Goal: Task Accomplishment & Management: Use online tool/utility

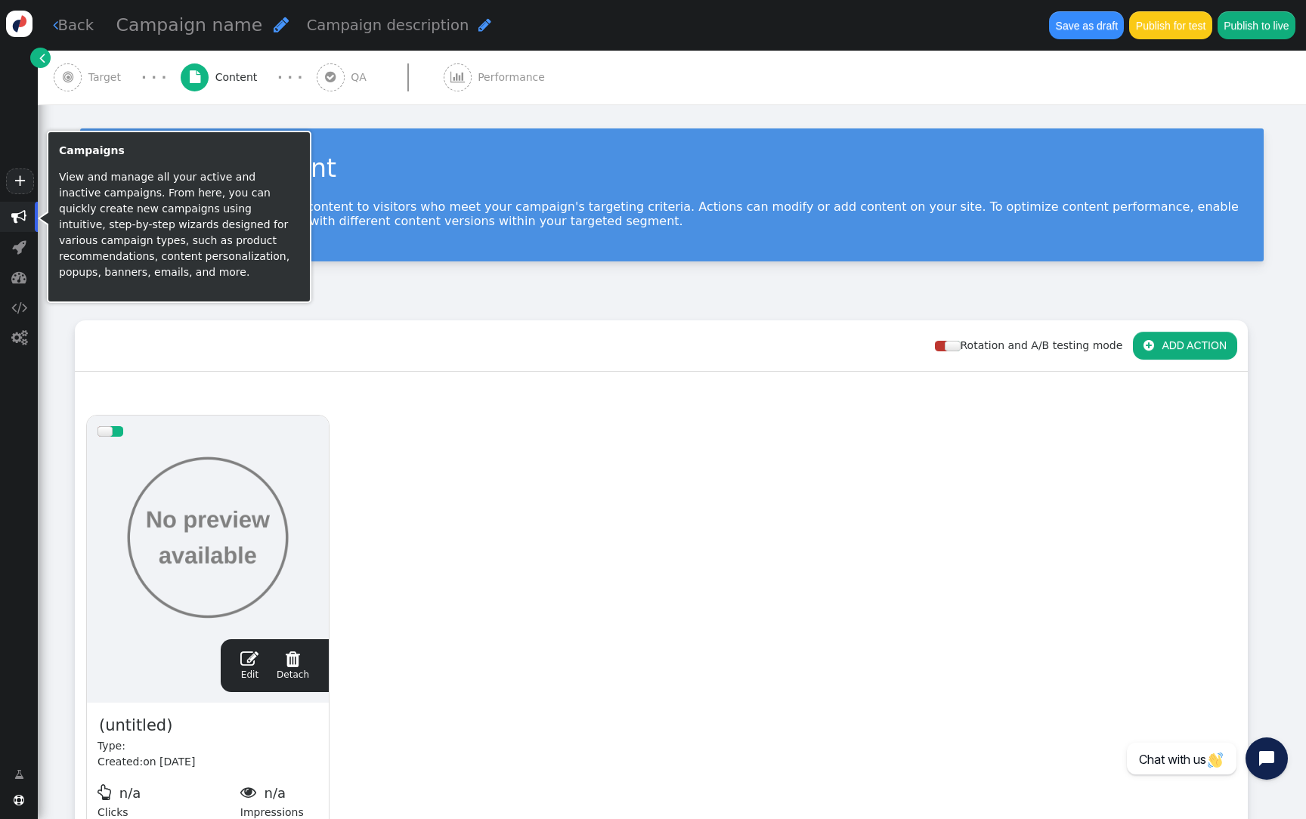
click at [14, 215] on span "" at bounding box center [18, 216] width 15 height 15
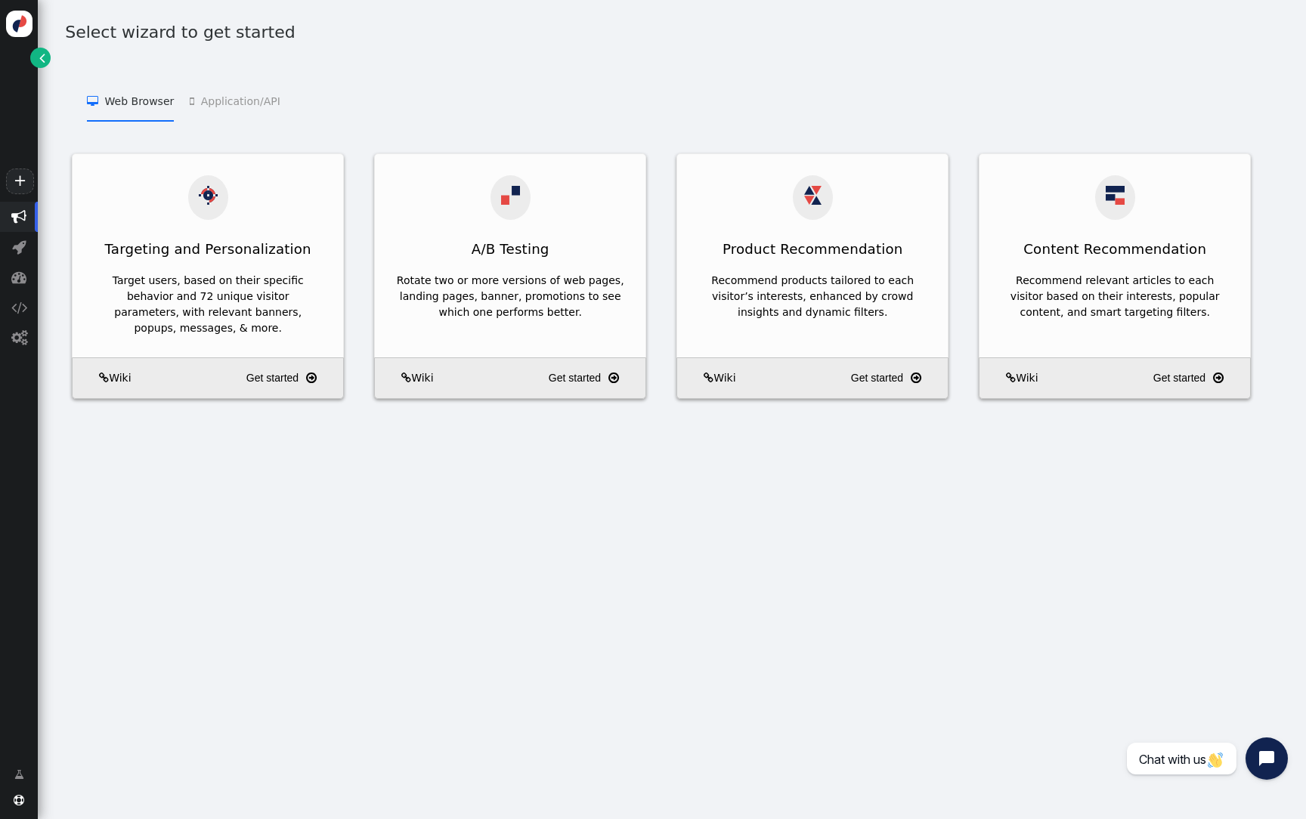
click at [30, 57] on link "" at bounding box center [40, 58] width 20 height 20
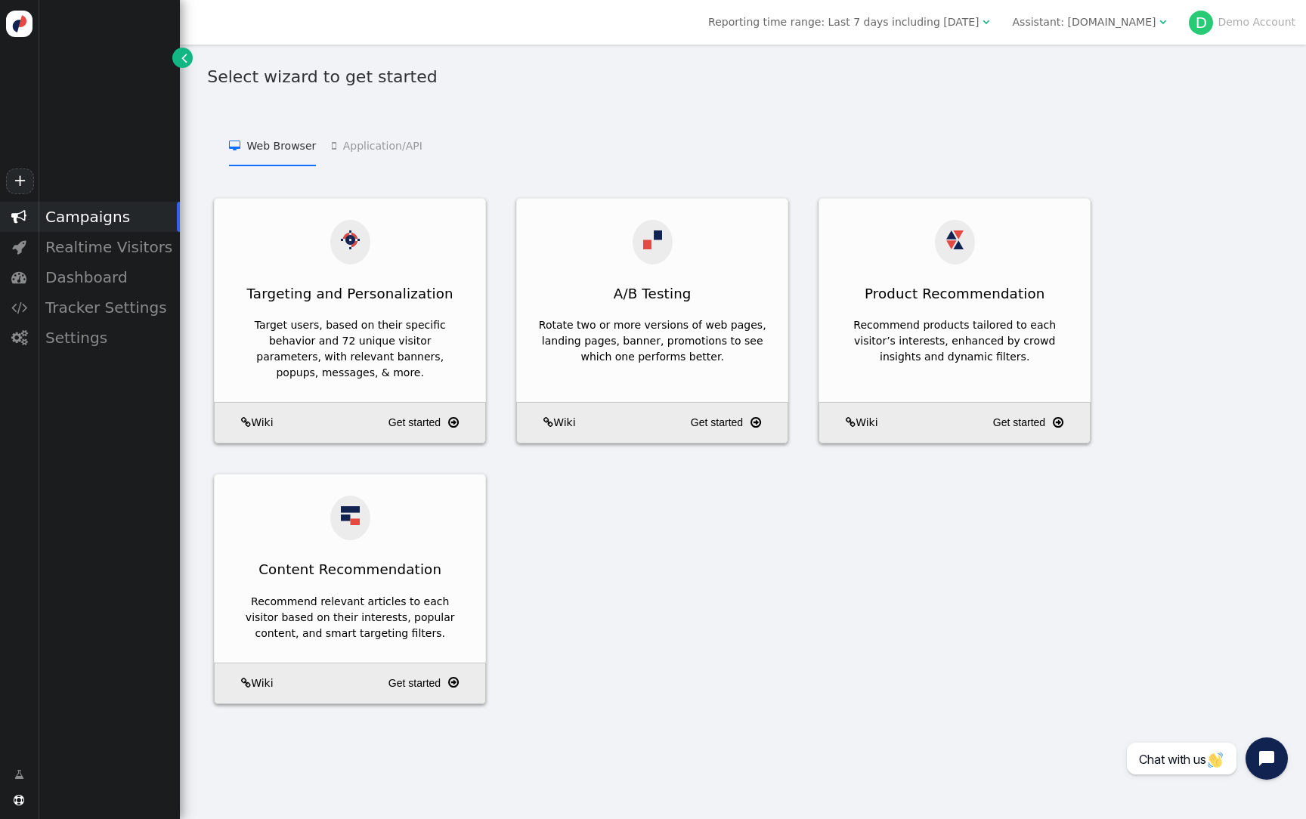
click at [1089, 33] on span "Assistant: [DOMAIN_NAME] " at bounding box center [1089, 22] width 175 height 24
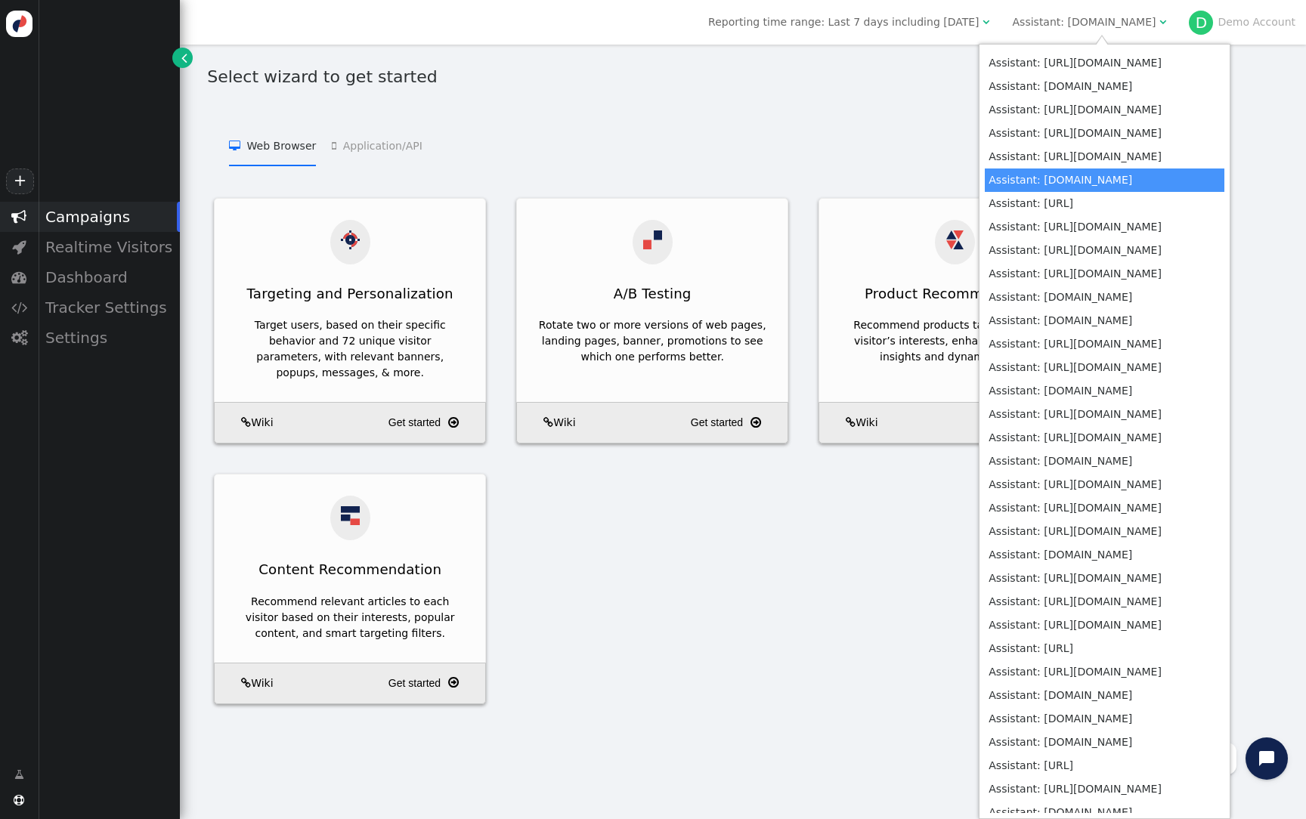
scroll to position [5731, 0]
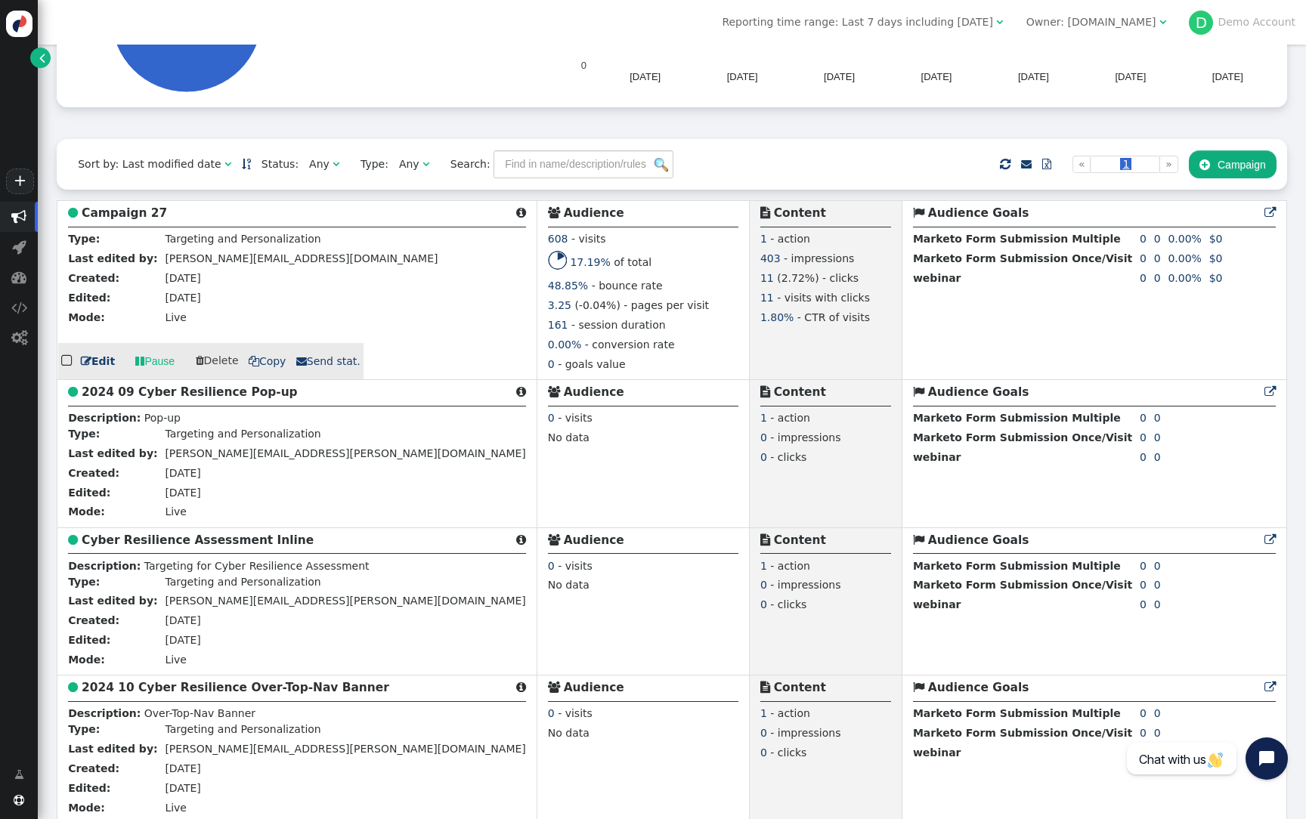
scroll to position [268, 0]
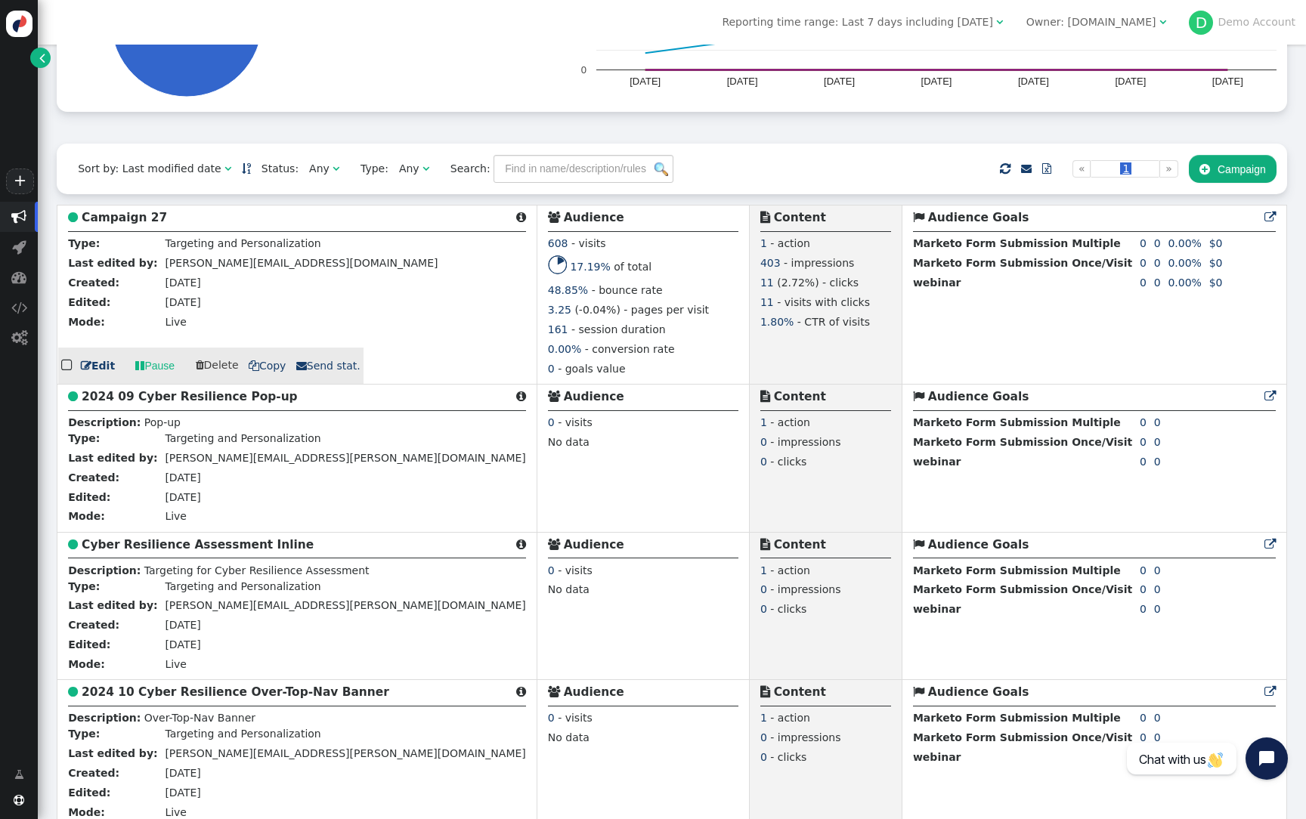
click at [136, 221] on b "Campaign 27" at bounding box center [124, 218] width 85 height 14
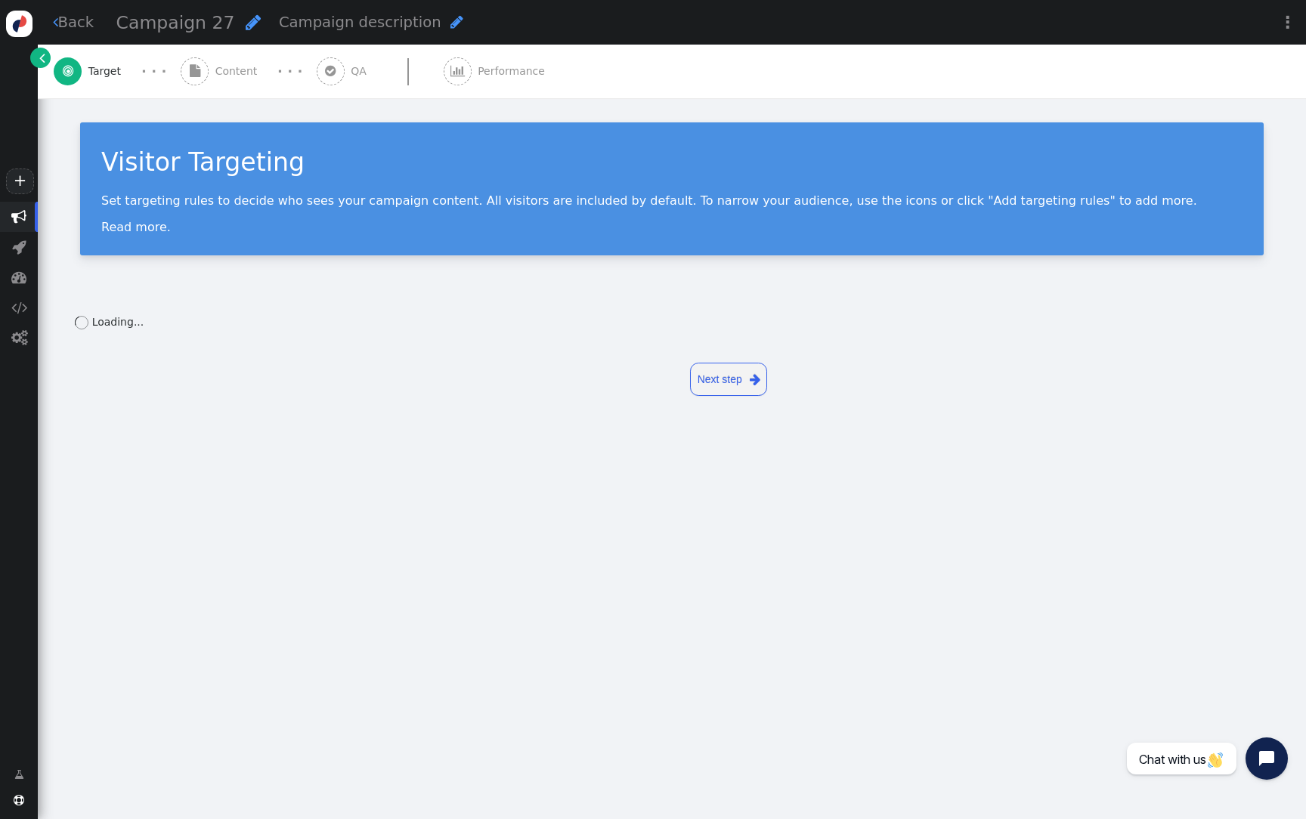
click at [242, 91] on div " Content" at bounding box center [222, 72] width 83 height 54
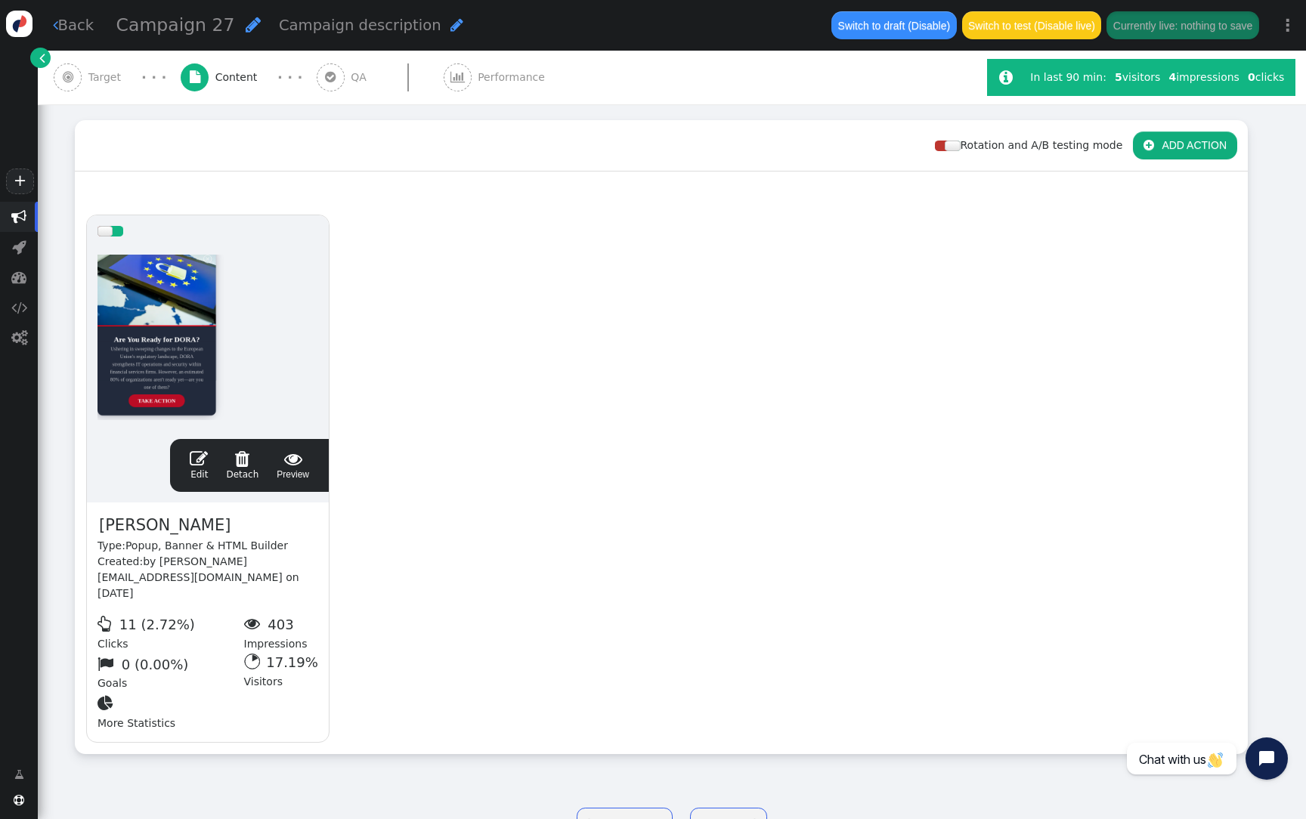
scroll to position [240, 0]
